Goal: Obtain resource: Obtain resource

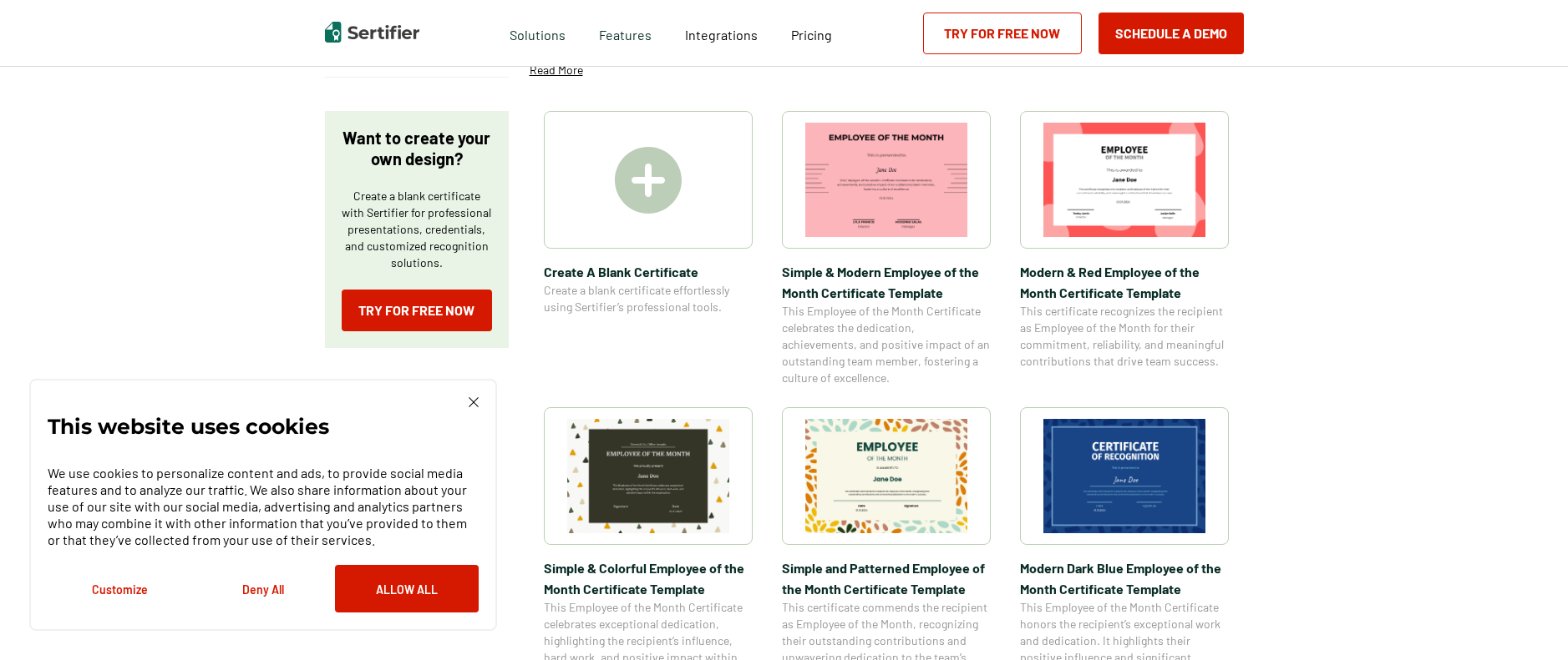
scroll to position [251, 0]
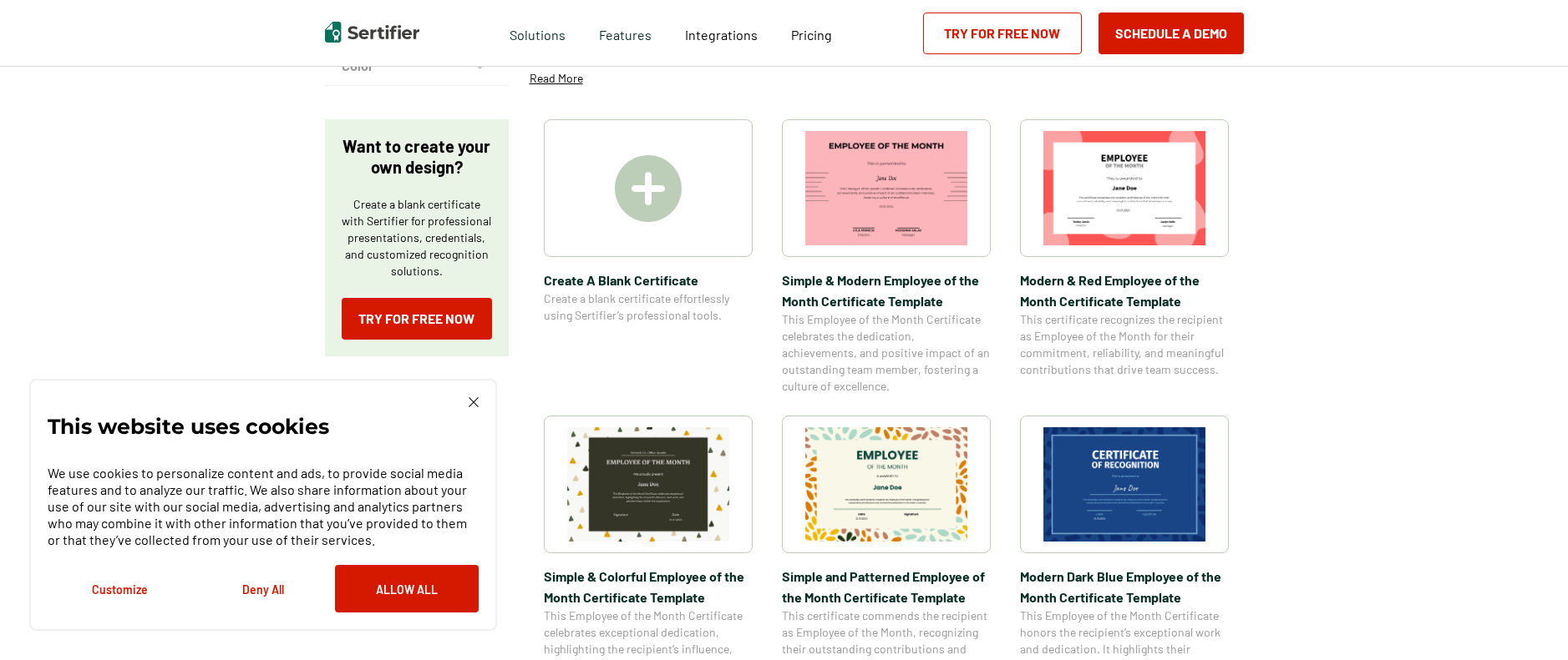
click at [856, 485] on img at bounding box center [886, 484] width 162 height 115
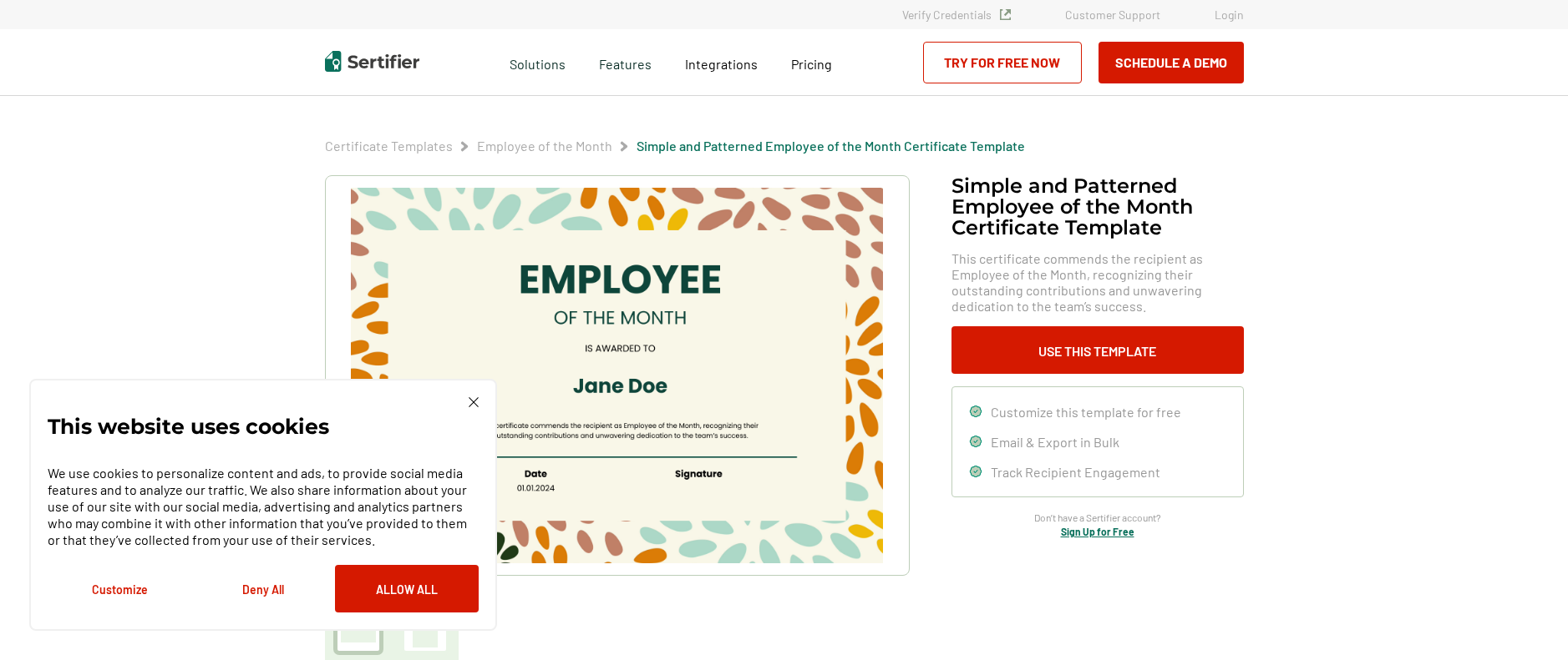
click at [473, 405] on img at bounding box center [473, 401] width 10 height 10
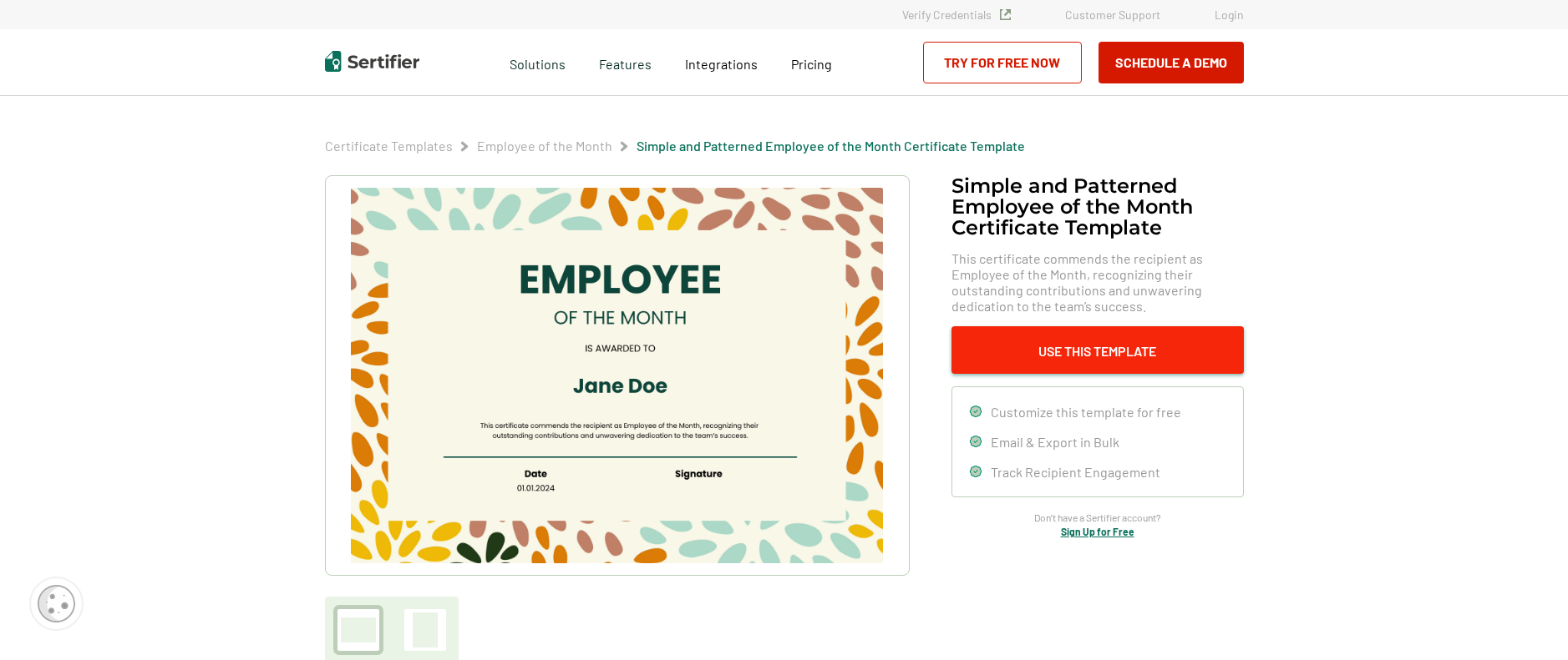
click at [1142, 356] on button "Use This Template" at bounding box center [1097, 350] width 292 height 48
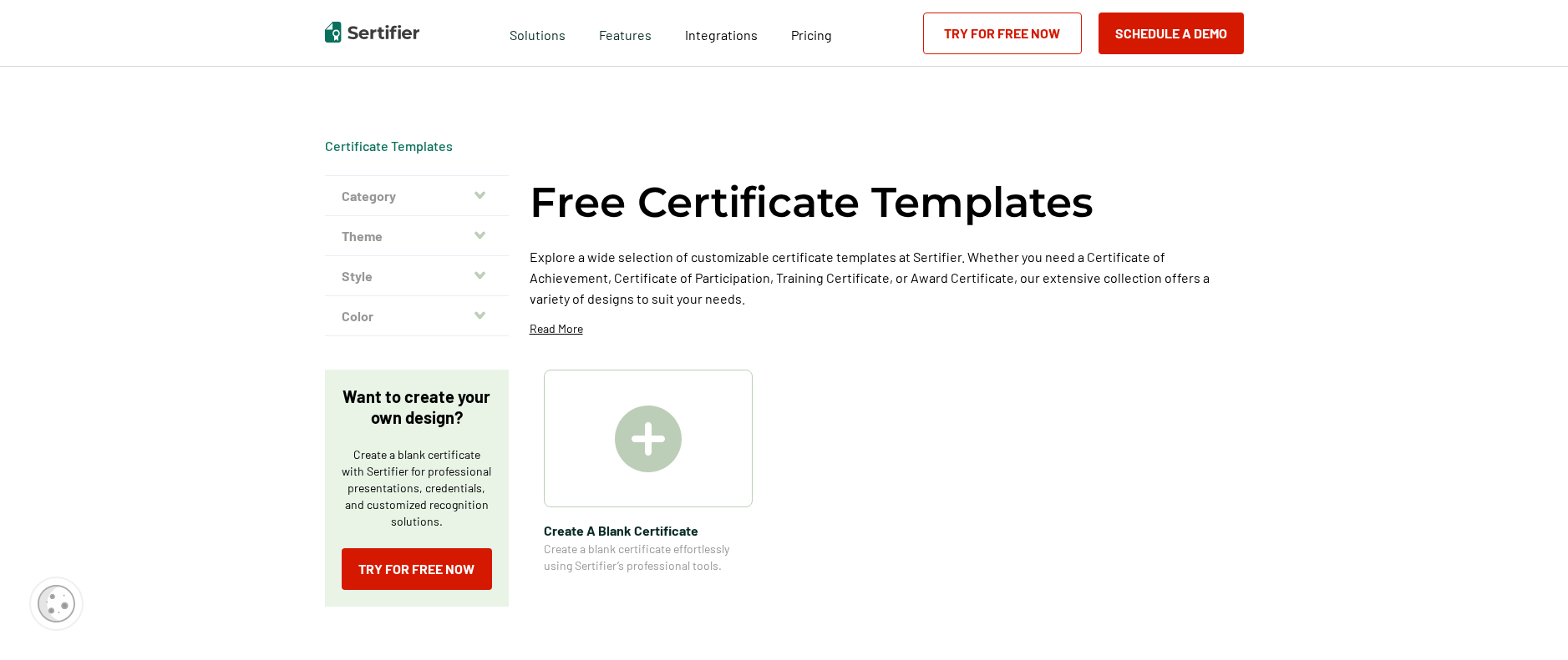
scroll to position [251, 0]
